Goal: Transaction & Acquisition: Register for event/course

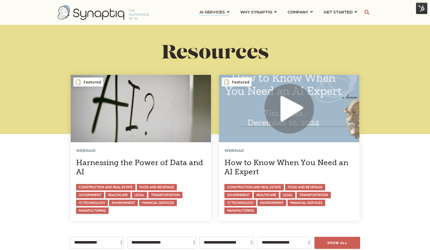
scroll to position [0, 2]
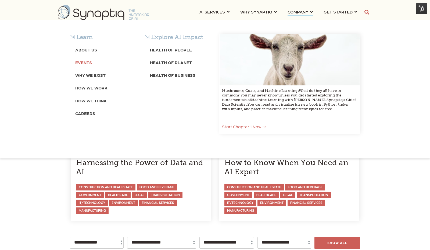
click at [88, 60] on b "Events" at bounding box center [83, 62] width 17 height 5
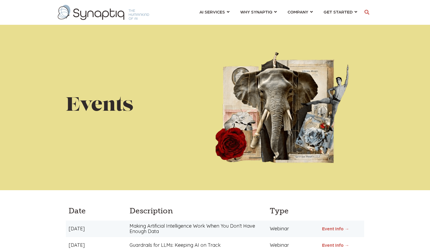
scroll to position [85, 0]
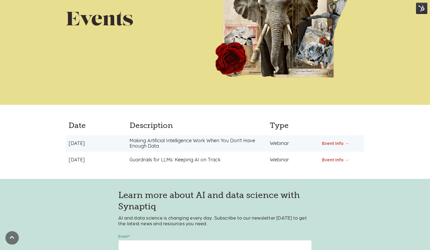
click at [328, 141] on link "Event Info →" at bounding box center [335, 142] width 27 height 5
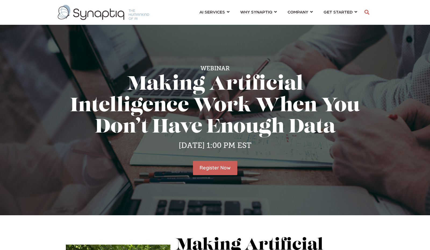
scroll to position [0, 2]
